Goal: Transaction & Acquisition: Purchase product/service

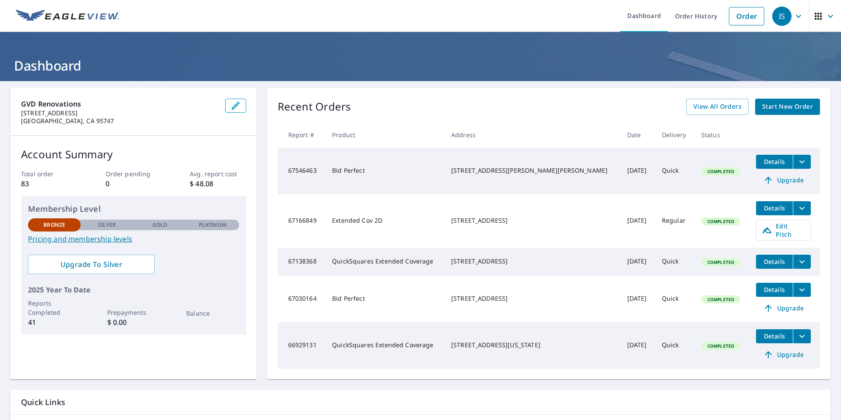
click at [779, 102] on span "Start New Order" at bounding box center [787, 106] width 51 height 11
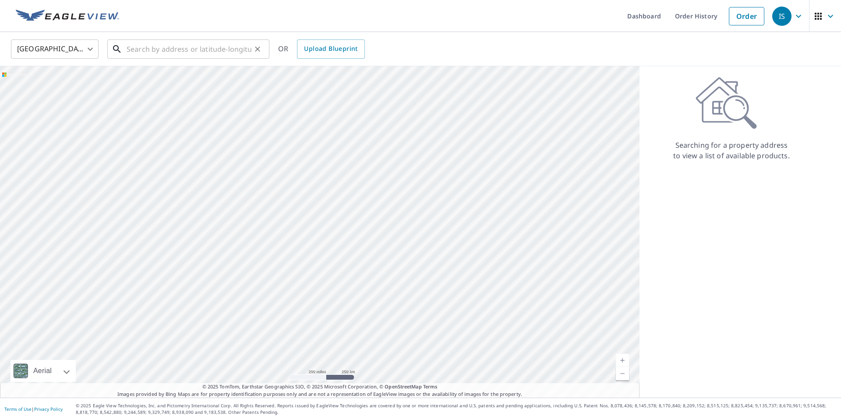
click at [176, 46] on input "text" at bounding box center [189, 49] width 125 height 25
type input "10"
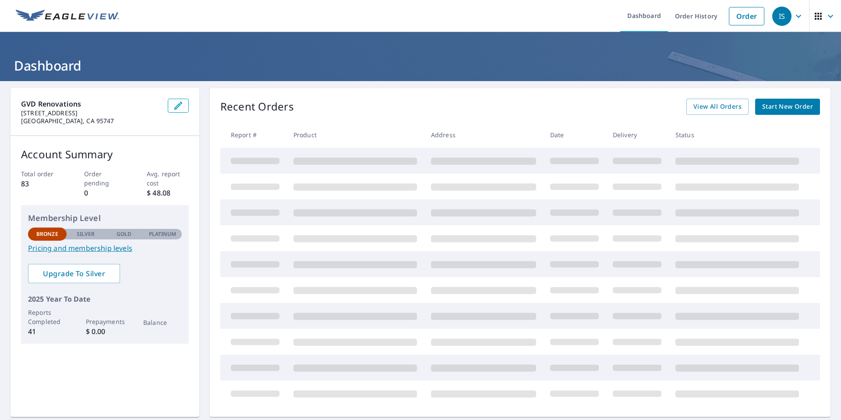
click at [799, 109] on span "Start New Order" at bounding box center [787, 106] width 51 height 11
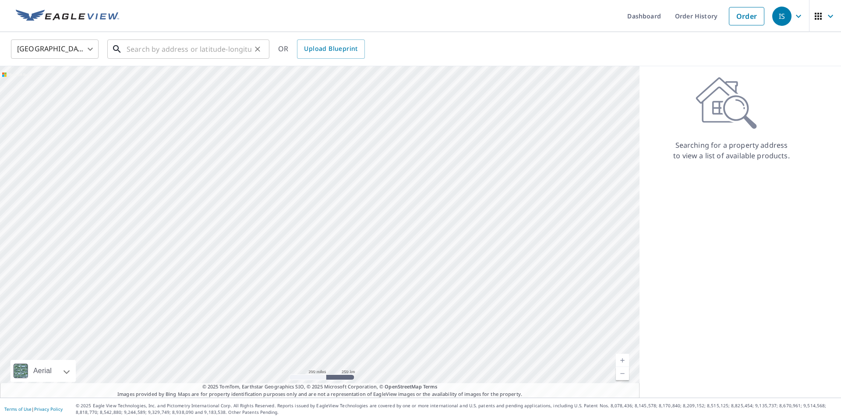
click at [157, 47] on input "text" at bounding box center [189, 49] width 125 height 25
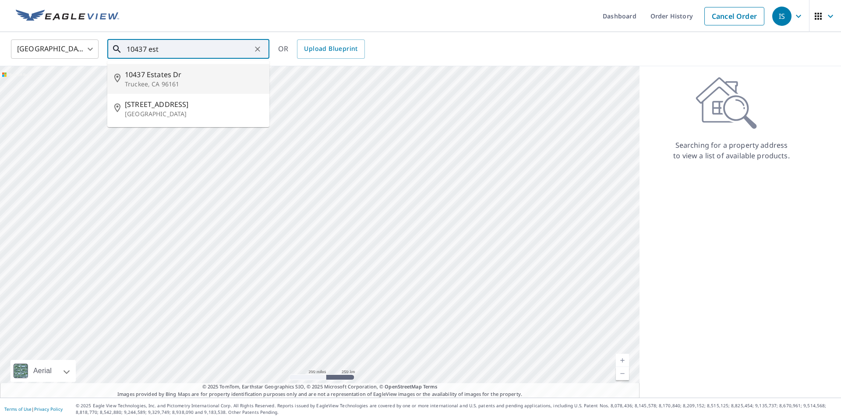
click at [155, 86] on p "Truckee, CA 96161" at bounding box center [194, 84] width 138 height 9
type input "[STREET_ADDRESS][PERSON_NAME]"
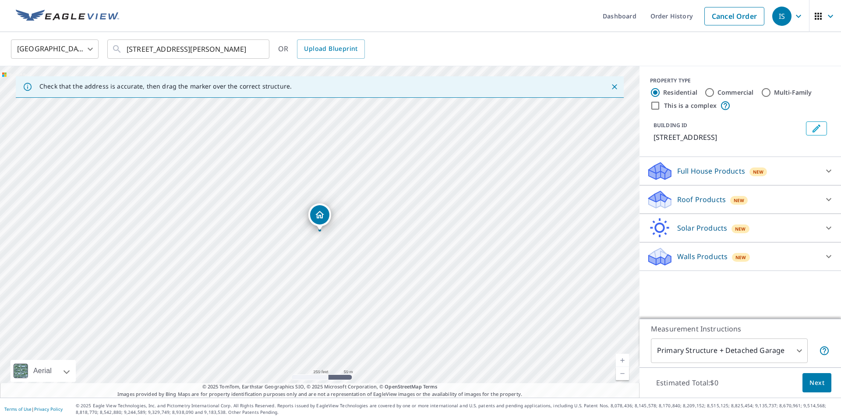
click at [759, 198] on div "Roof Products New" at bounding box center [732, 199] width 172 height 21
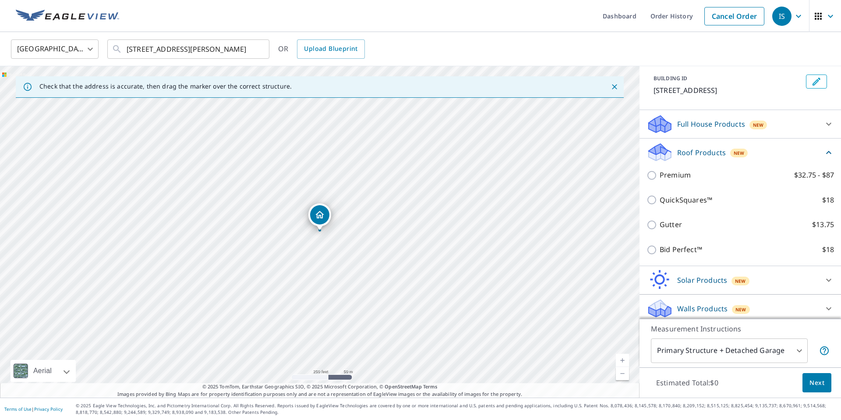
scroll to position [51, 0]
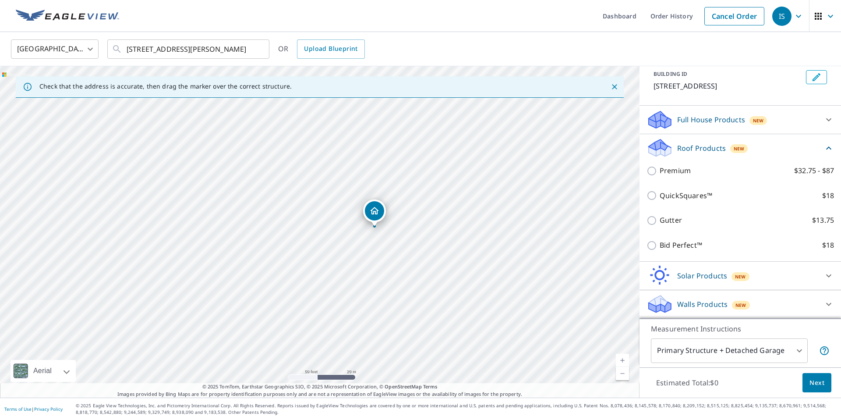
drag, startPoint x: 348, startPoint y: 247, endPoint x: 419, endPoint y: 222, distance: 75.1
click at [419, 222] on div "[STREET_ADDRESS][PERSON_NAME]" at bounding box center [319, 231] width 639 height 331
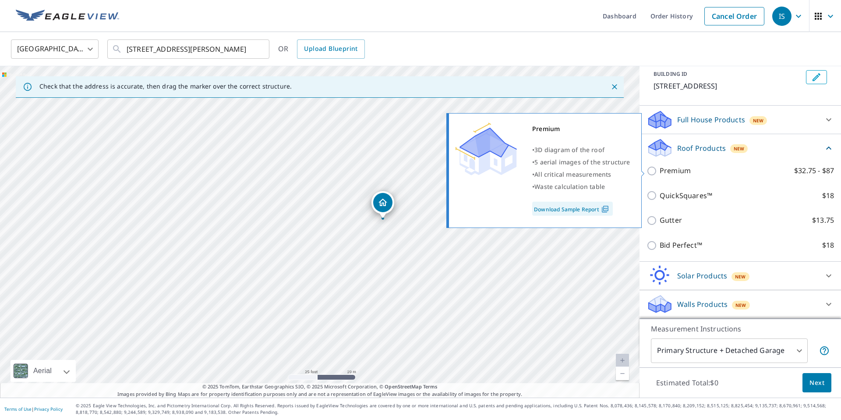
click at [652, 174] on input "Premium $32.75 - $87" at bounding box center [652, 171] width 13 height 11
checkbox input "true"
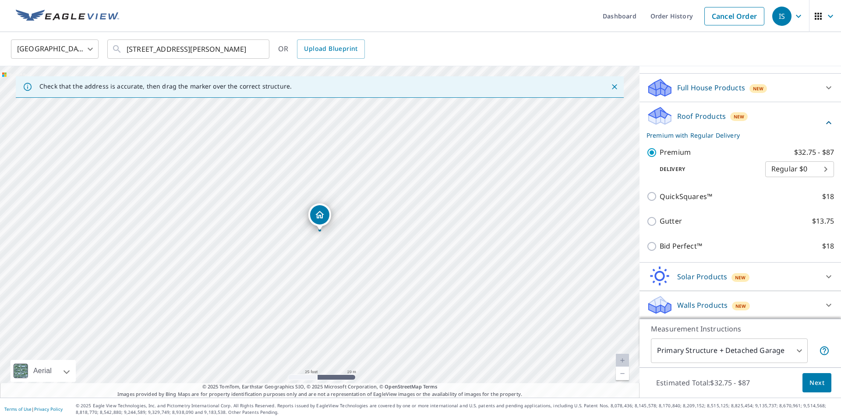
scroll to position [84, 0]
click at [826, 170] on body "IS IS Dashboard Order History Cancel Order IS [GEOGRAPHIC_DATA] US ​ [STREET_AD…" at bounding box center [420, 210] width 841 height 420
click at [826, 170] on li "Regular $0" at bounding box center [799, 168] width 69 height 16
click at [789, 358] on body "IS IS Dashboard Order History Cancel Order IS [GEOGRAPHIC_DATA] US ​ [STREET_AD…" at bounding box center [420, 210] width 841 height 420
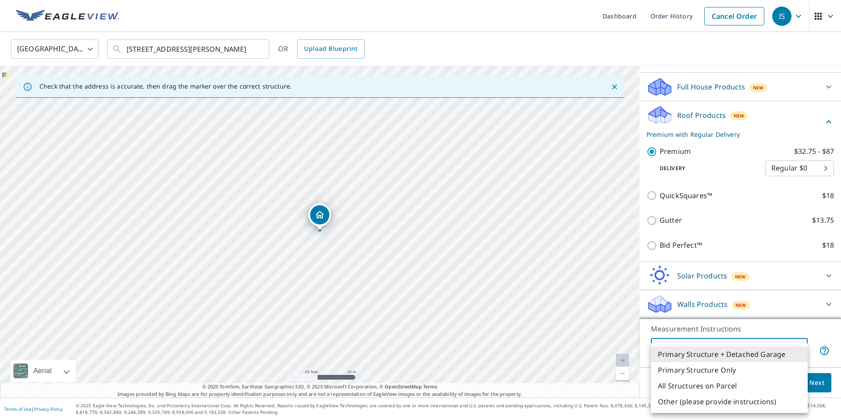
click at [800, 326] on div at bounding box center [420, 210] width 841 height 420
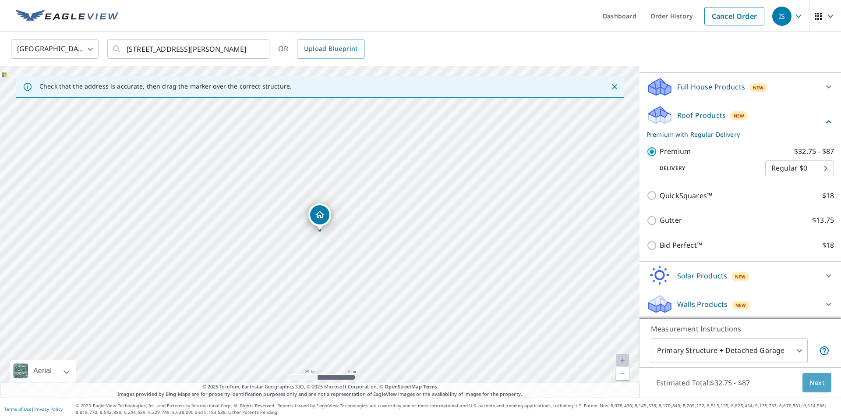
click at [826, 389] on button "Next" at bounding box center [816, 383] width 29 height 20
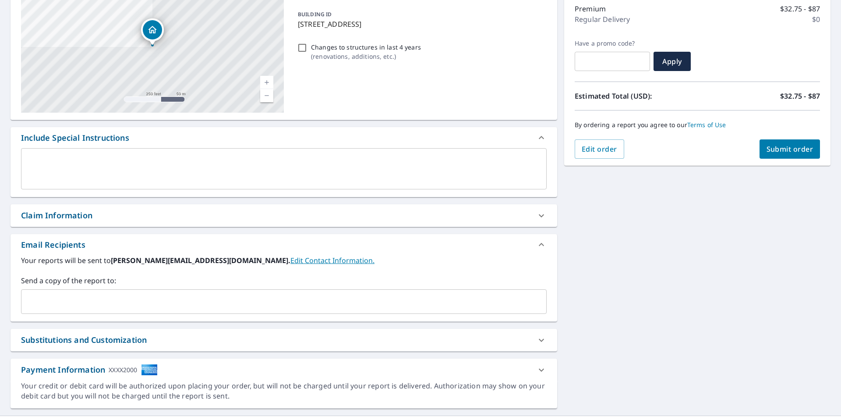
scroll to position [132, 0]
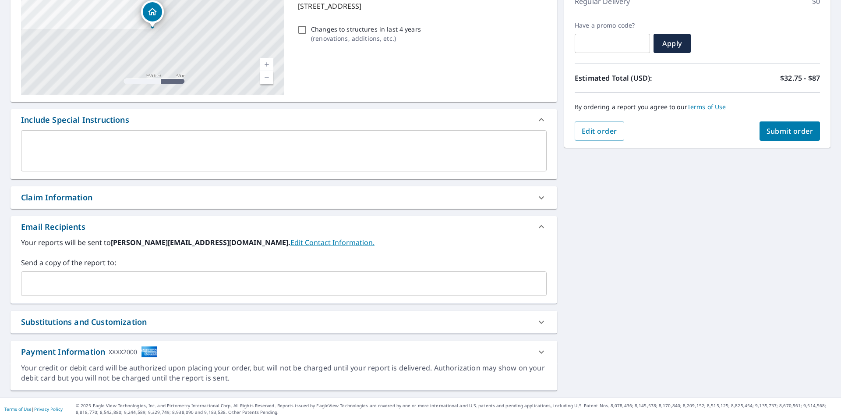
click at [240, 274] on div "​" at bounding box center [283, 283] width 525 height 25
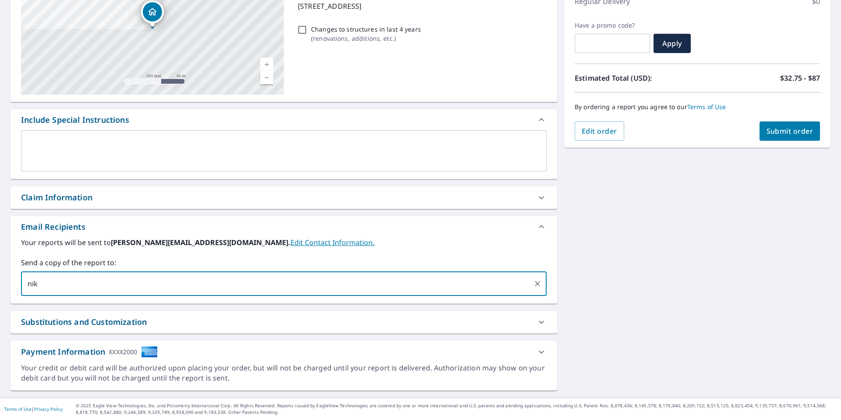
type input "nik"
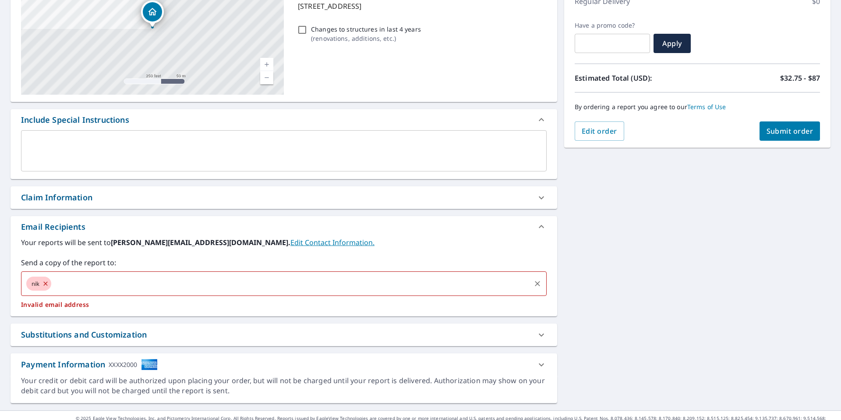
scroll to position [134, 0]
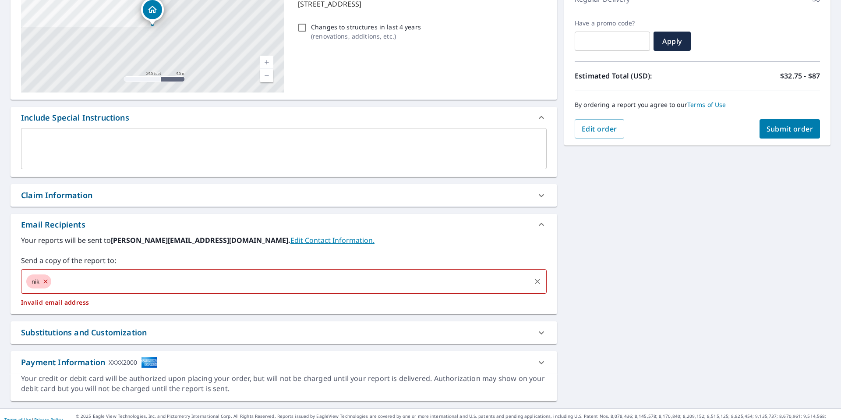
click at [46, 282] on icon at bounding box center [45, 281] width 7 height 10
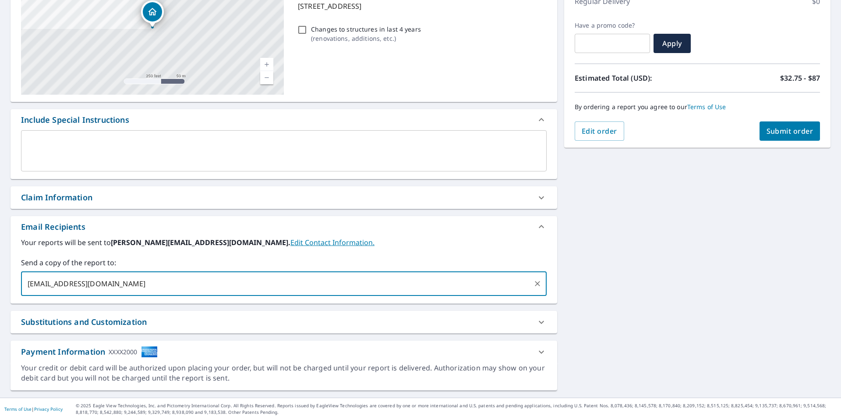
click at [247, 291] on input "[EMAIL_ADDRESS][DOMAIN_NAME]" at bounding box center [277, 283] width 504 height 17
type input "[EMAIL_ADDRESS][DOMAIN_NAME]"
click at [785, 128] on span "Submit order" at bounding box center [789, 131] width 47 height 10
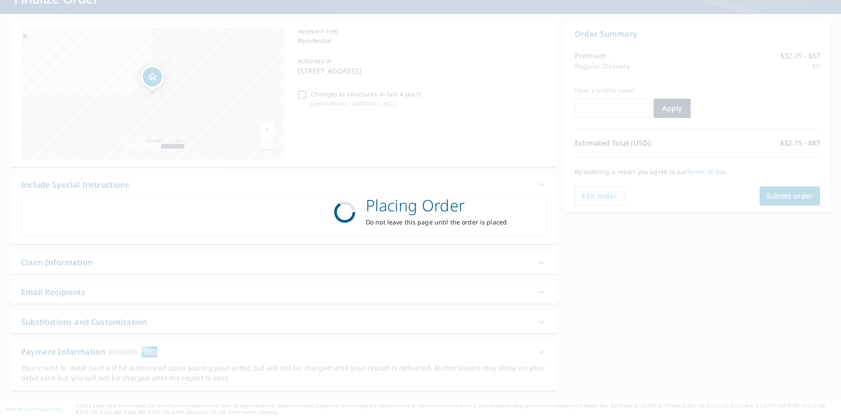
scroll to position [67, 0]
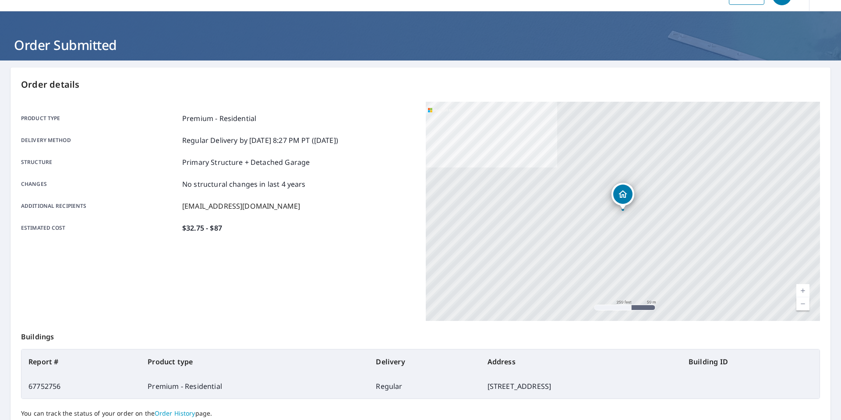
scroll to position [20, 0]
